Goal: Task Accomplishment & Management: Complete application form

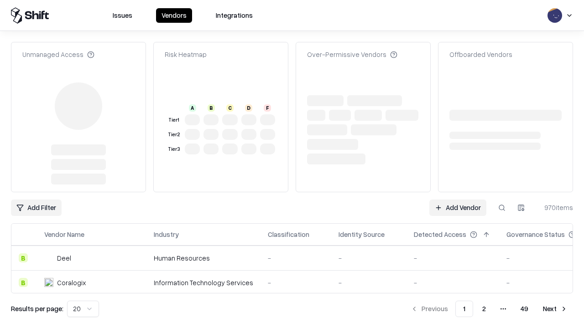
click at [457, 200] on link "Add Vendor" at bounding box center [457, 208] width 57 height 16
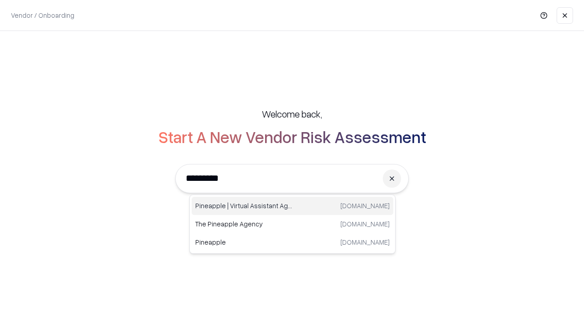
click at [292, 206] on div "Pineapple | Virtual Assistant Agency [DOMAIN_NAME]" at bounding box center [293, 206] width 202 height 18
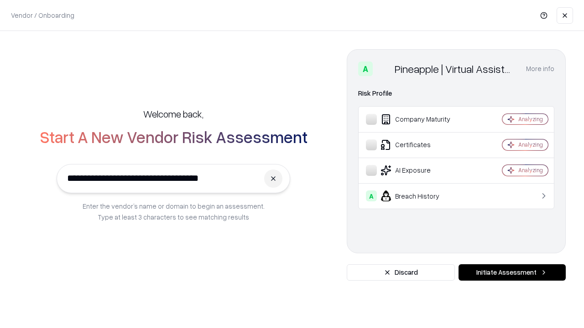
type input "**********"
click at [512, 273] on button "Initiate Assessment" at bounding box center [511, 273] width 107 height 16
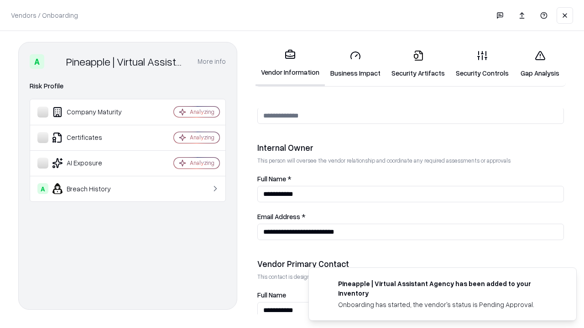
scroll to position [472, 0]
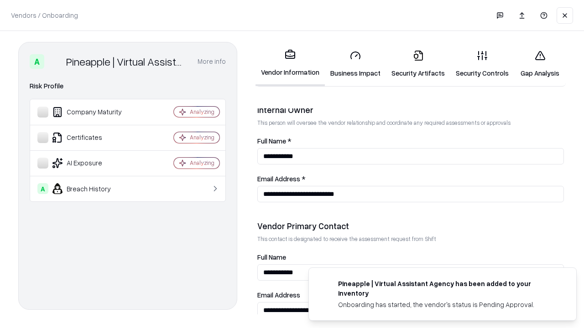
click at [355, 64] on link "Business Impact" at bounding box center [355, 64] width 61 height 42
click at [540, 64] on link "Gap Analysis" at bounding box center [540, 64] width 52 height 42
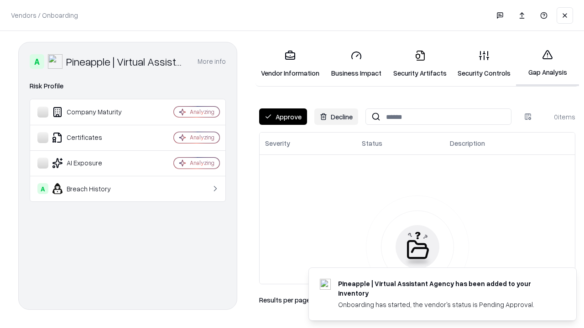
click at [283, 117] on button "Approve" at bounding box center [283, 117] width 48 height 16
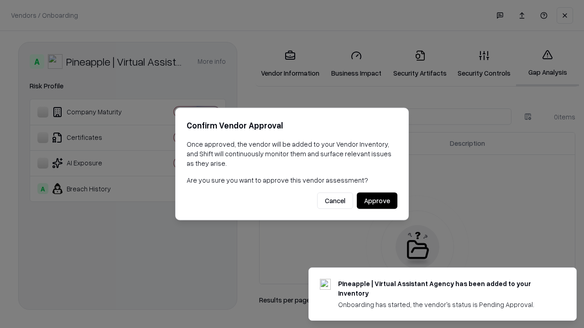
click at [377, 201] on button "Approve" at bounding box center [377, 201] width 41 height 16
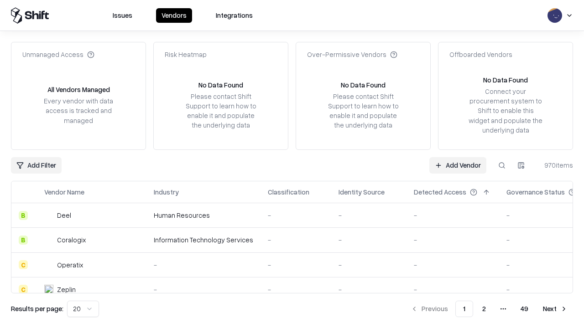
type input "**********"
click at [457, 165] on link "Add Vendor" at bounding box center [457, 165] width 57 height 16
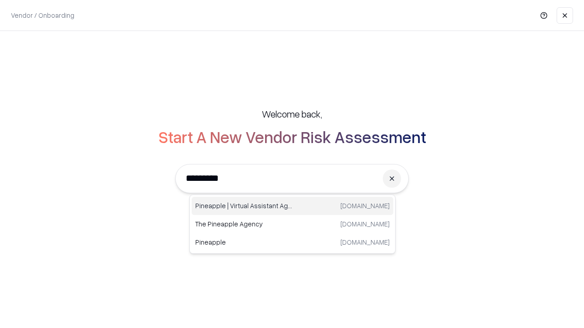
click at [292, 206] on div "Pineapple | Virtual Assistant Agency [DOMAIN_NAME]" at bounding box center [293, 206] width 202 height 18
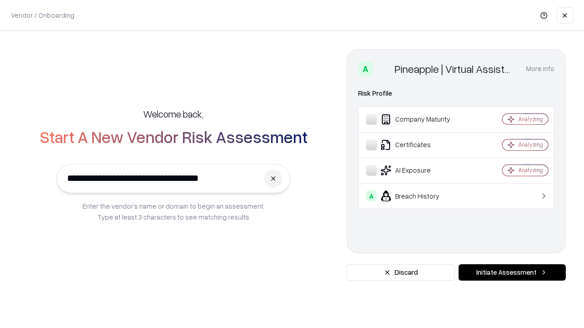
type input "**********"
click at [512, 273] on button "Initiate Assessment" at bounding box center [511, 273] width 107 height 16
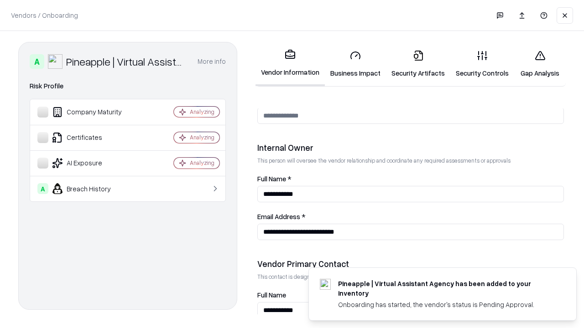
scroll to position [472, 0]
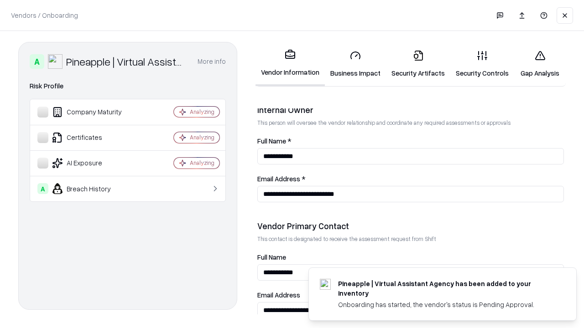
click at [540, 64] on link "Gap Analysis" at bounding box center [540, 64] width 52 height 42
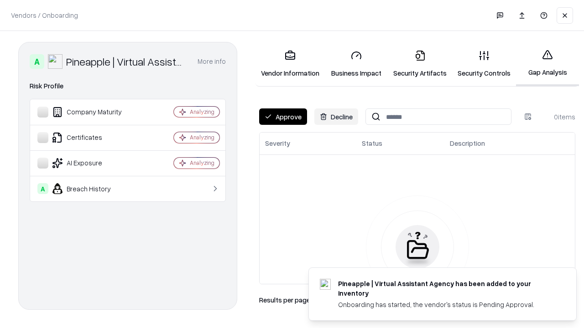
click at [283, 117] on button "Approve" at bounding box center [283, 117] width 48 height 16
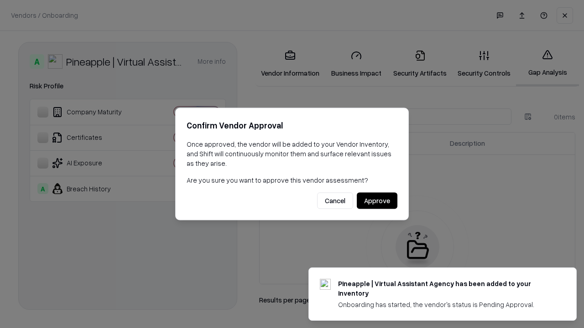
click at [377, 201] on button "Approve" at bounding box center [377, 201] width 41 height 16
